Goal: Information Seeking & Learning: Learn about a topic

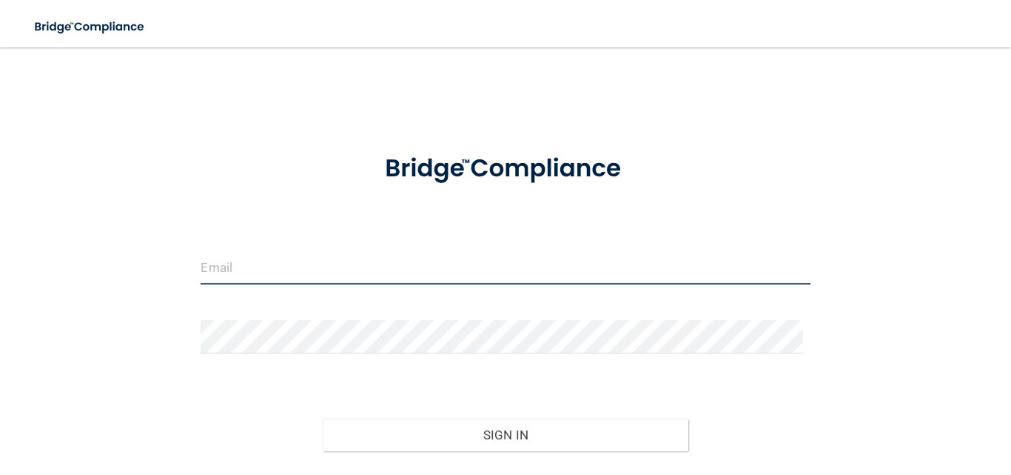
click at [278, 268] on input "email" at bounding box center [505, 267] width 609 height 33
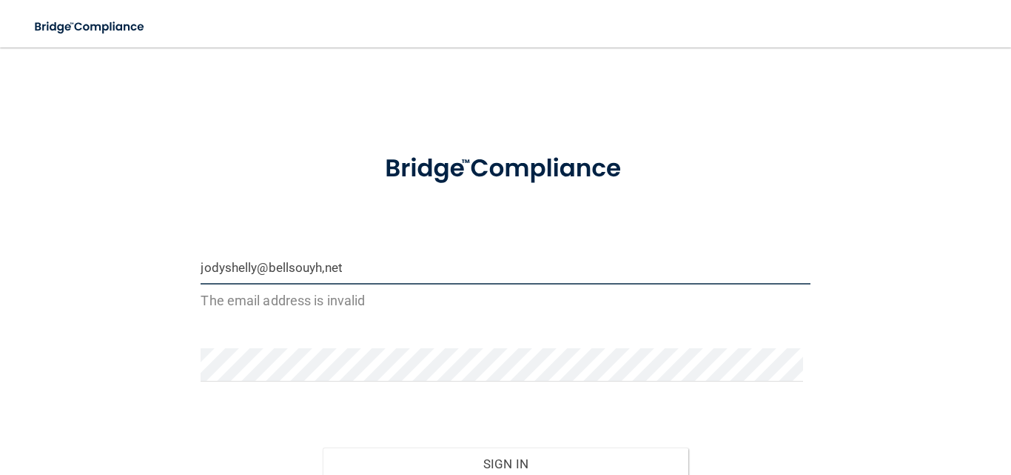
click at [323, 264] on input "jodyshelly@bellsouyh,net" at bounding box center [505, 267] width 609 height 33
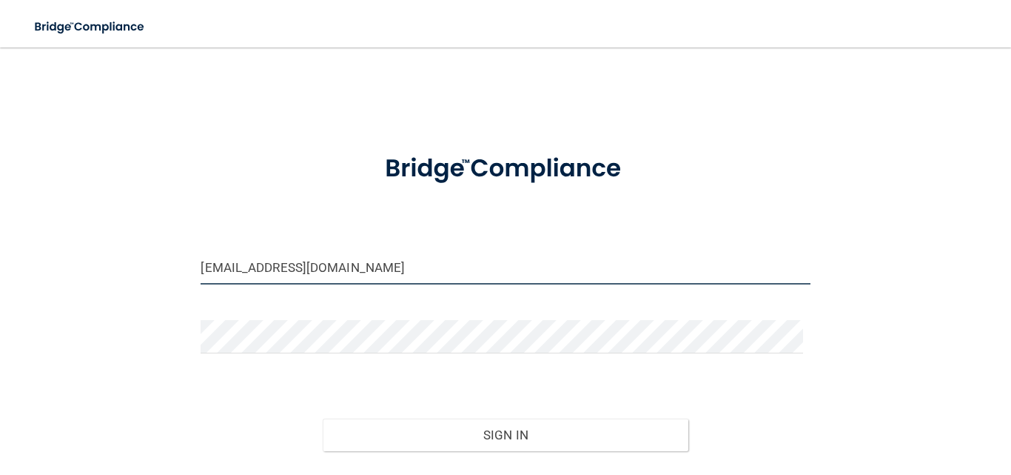
type input "[EMAIL_ADDRESS][DOMAIN_NAME]"
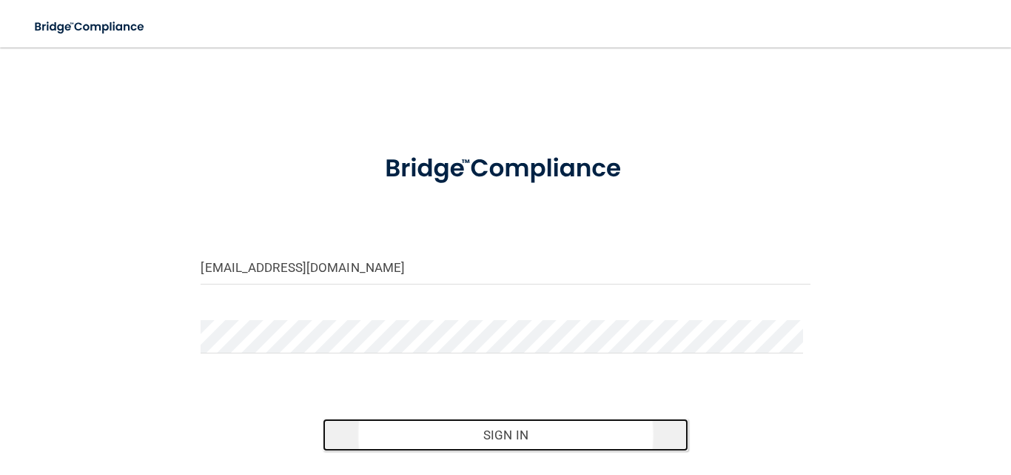
click at [506, 440] on button "Sign In" at bounding box center [506, 434] width 366 height 33
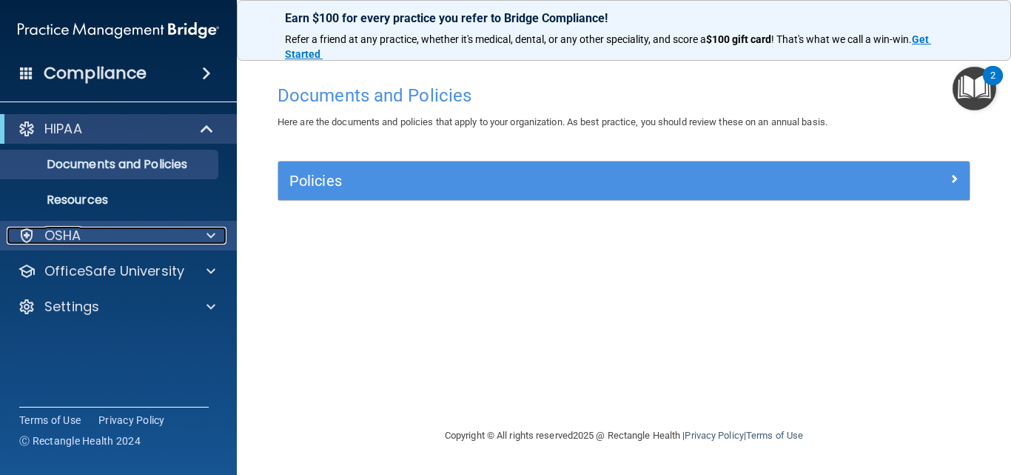
click at [73, 237] on p "OSHA" at bounding box center [62, 236] width 37 height 18
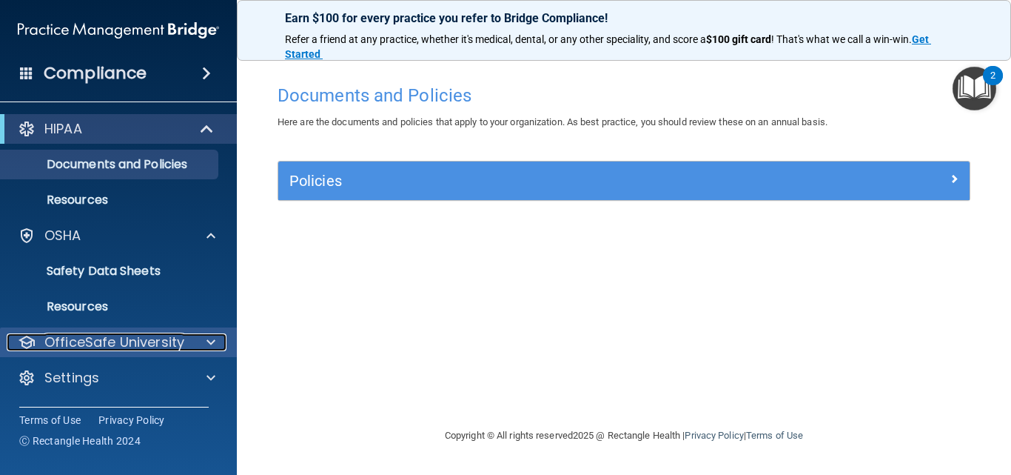
click at [180, 335] on p "OfficeSafe University" at bounding box center [114, 342] width 140 height 18
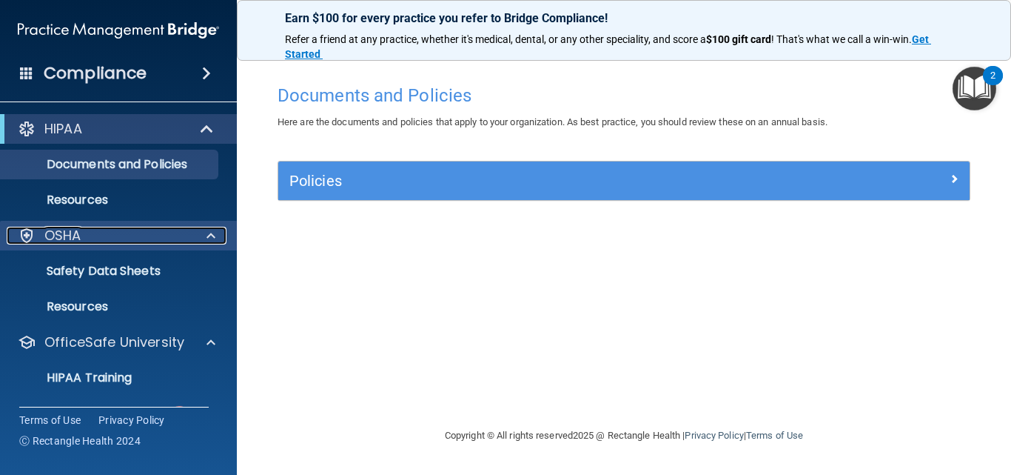
click at [213, 238] on span at bounding box center [211, 236] width 9 height 18
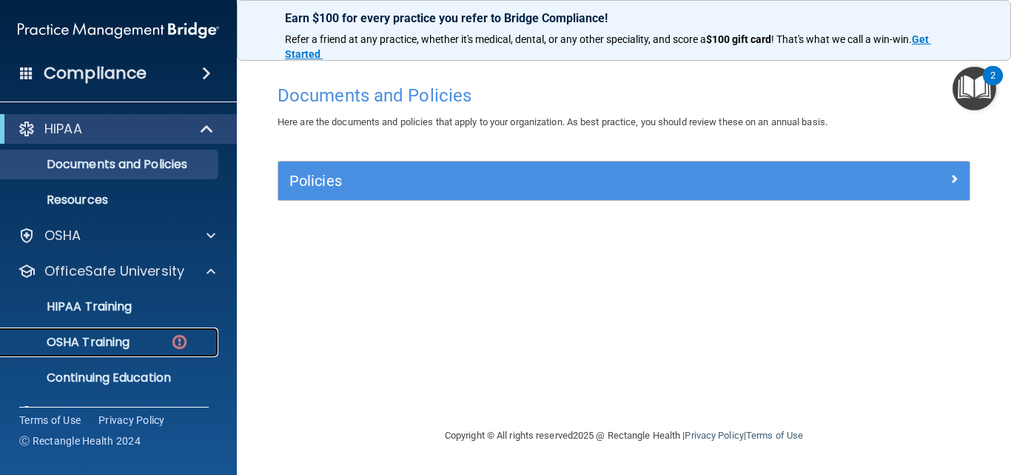
click at [109, 335] on p "OSHA Training" at bounding box center [70, 342] width 120 height 15
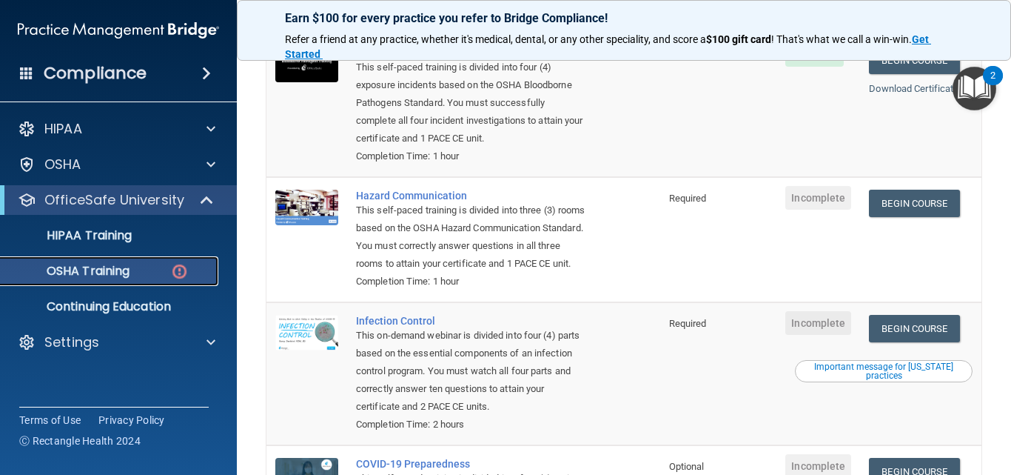
scroll to position [207, 0]
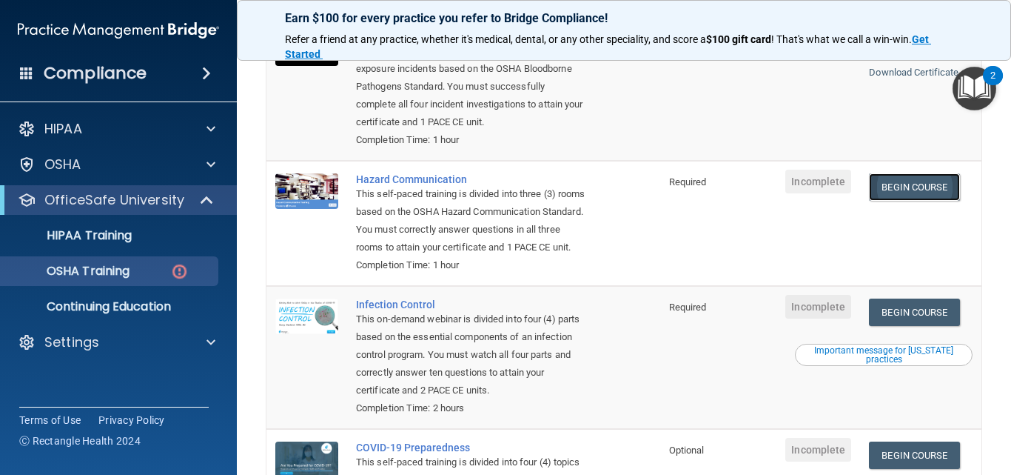
click at [903, 198] on link "Begin Course" at bounding box center [914, 186] width 90 height 27
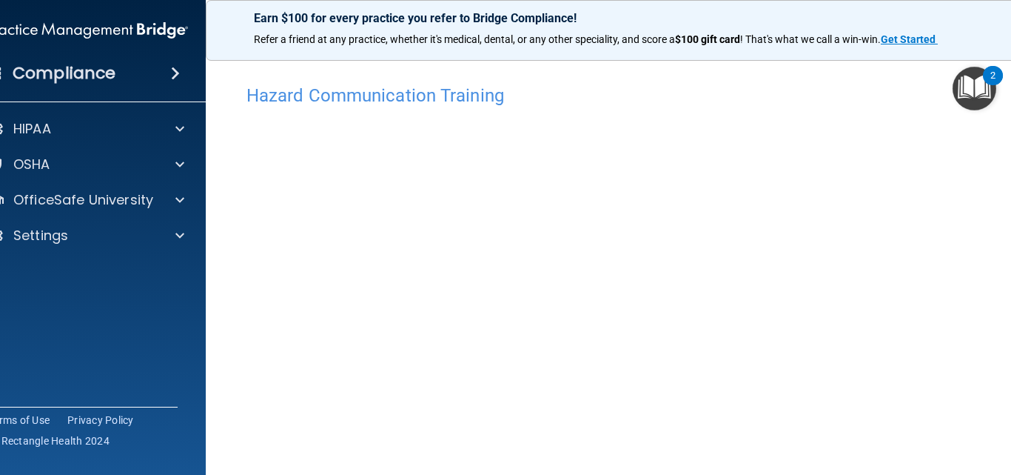
click at [1007, 469] on div "Hazard Communication Training This course doesn’t expire until . Are you sure y…" at bounding box center [623, 350] width 777 height 546
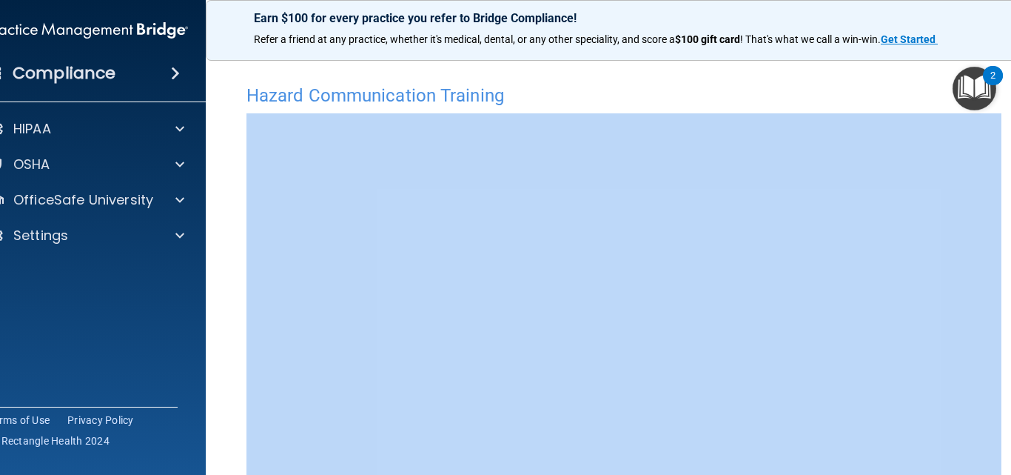
click at [1007, 469] on div "Hazard Communication Training This course doesn’t expire until . Are you sure y…" at bounding box center [623, 350] width 777 height 546
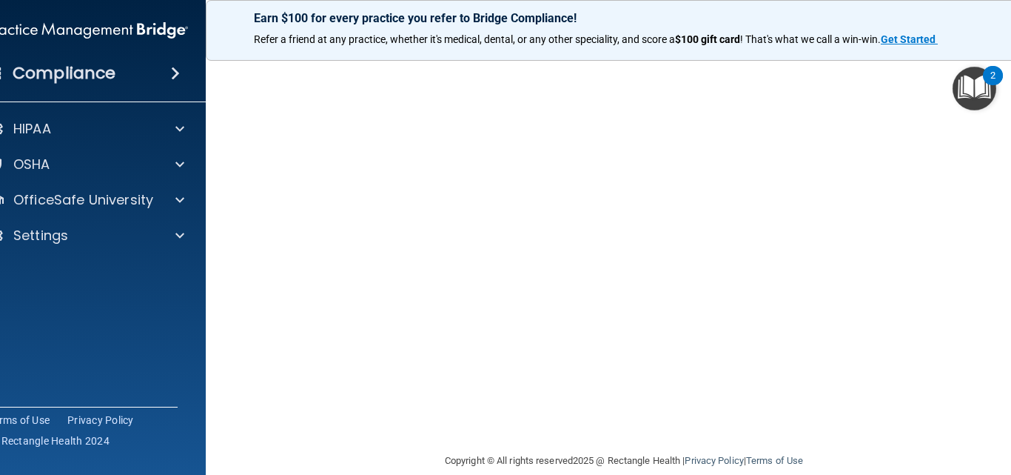
scroll to position [82, 0]
